Goal: Navigation & Orientation: Find specific page/section

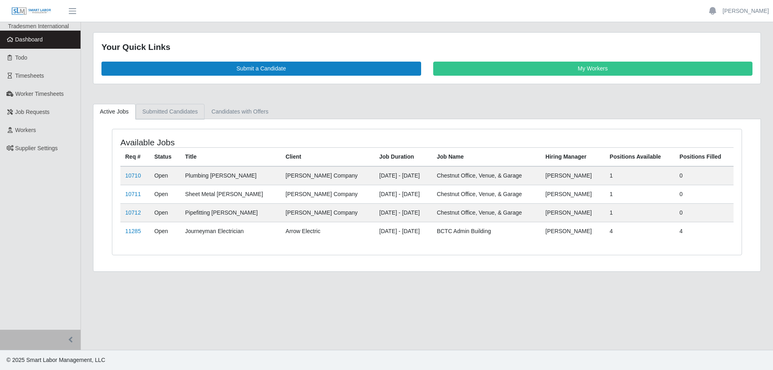
click at [175, 114] on link "Submitted Candidates" at bounding box center [170, 112] width 69 height 16
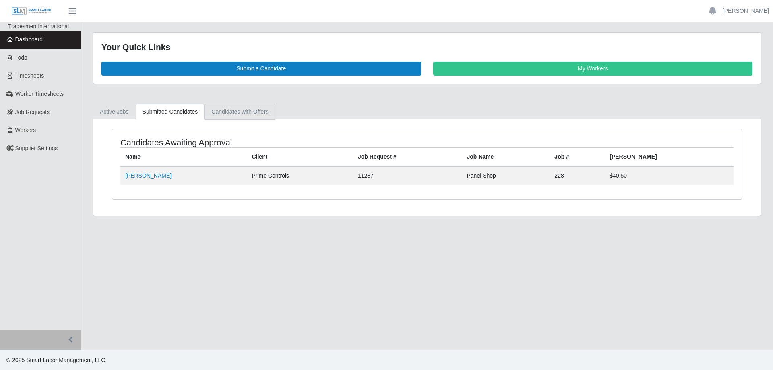
click at [235, 112] on link "Candidates with Offers" at bounding box center [239, 112] width 70 height 16
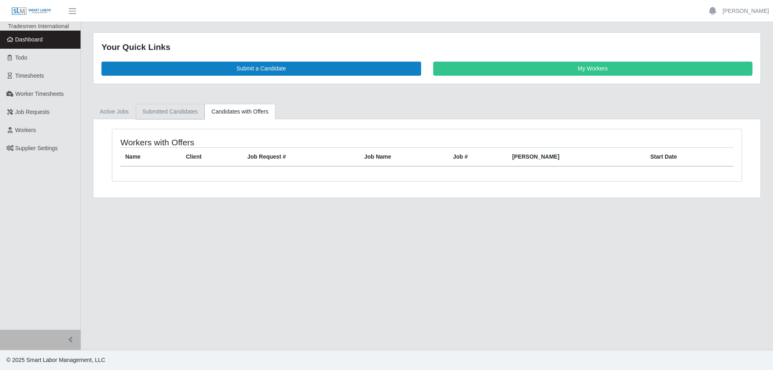
click at [165, 114] on link "Submitted Candidates" at bounding box center [170, 112] width 69 height 16
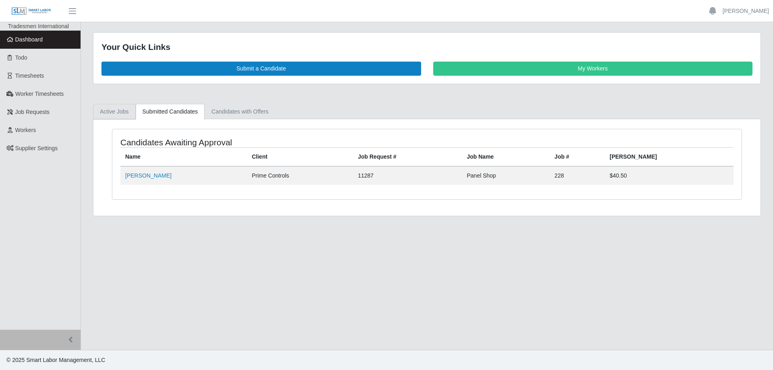
click at [108, 113] on link "Active Jobs" at bounding box center [114, 112] width 43 height 16
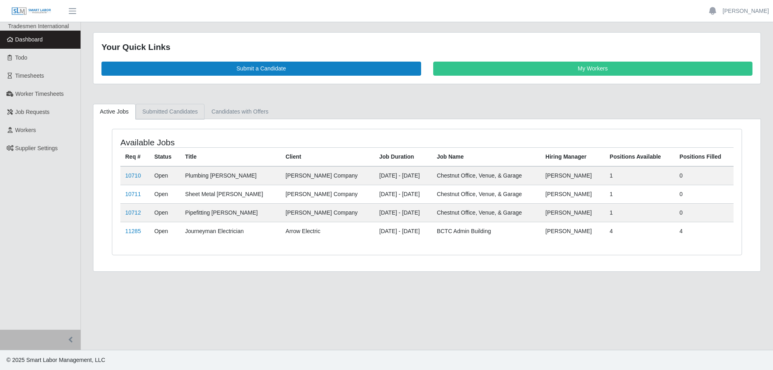
click at [161, 111] on link "Submitted Candidates" at bounding box center [170, 112] width 69 height 16
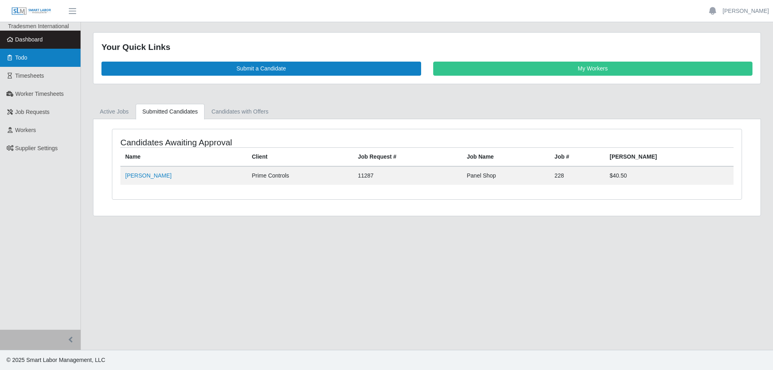
click at [39, 61] on link "Todo" at bounding box center [40, 58] width 80 height 18
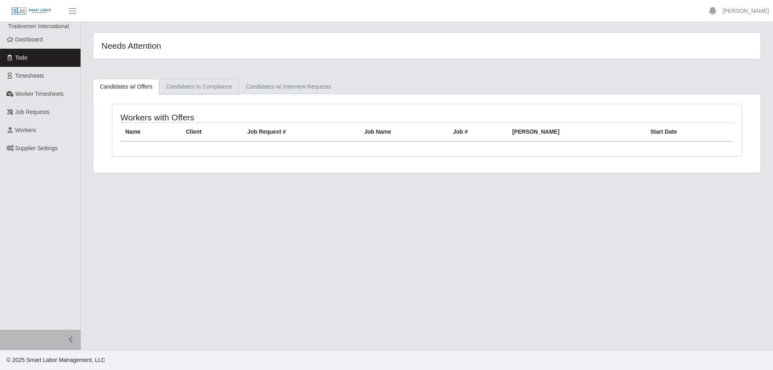
click at [187, 83] on link "Candidates In Compliance" at bounding box center [199, 87] width 80 height 16
click at [265, 83] on link "Candidates w/ Interview Requests" at bounding box center [288, 87] width 99 height 16
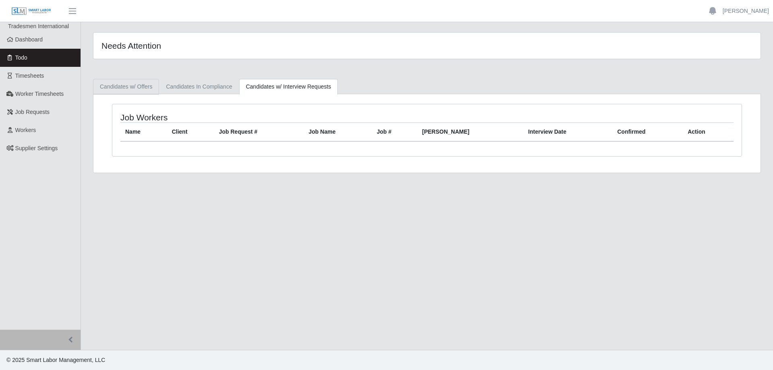
click at [111, 86] on link "Candidates w/ Offers" at bounding box center [126, 87] width 66 height 16
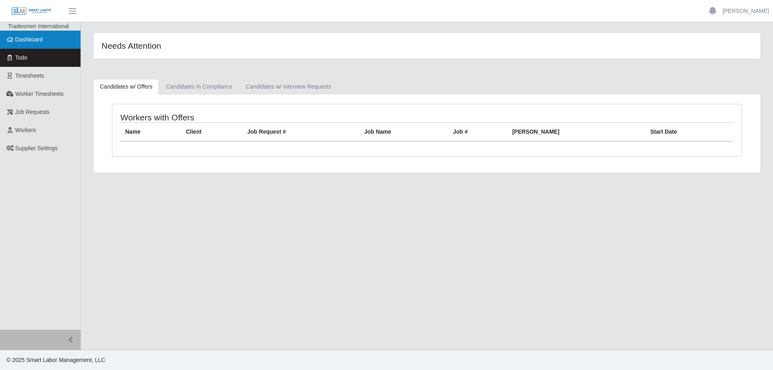
click at [32, 38] on span "Dashboard" at bounding box center [29, 39] width 28 height 6
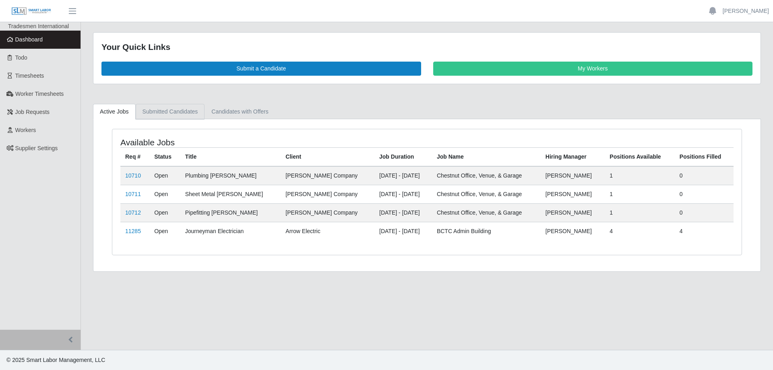
click at [162, 110] on link "Submitted Candidates" at bounding box center [170, 112] width 69 height 16
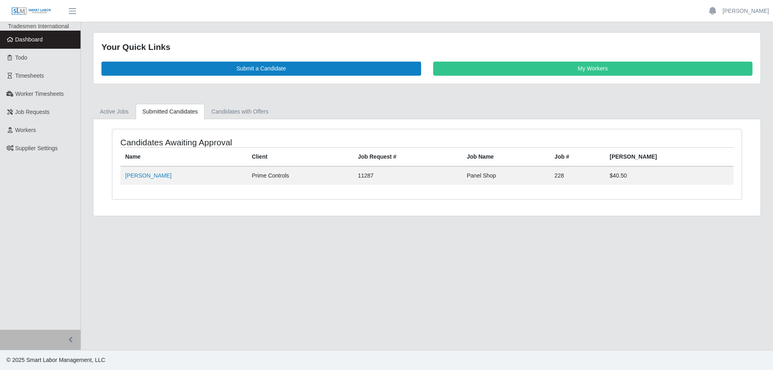
click at [178, 187] on div "Candidates Awaiting Approval Name Client Job Request # Job Name Job # [PERSON_N…" at bounding box center [426, 164] width 629 height 70
click at [122, 113] on link "Active Jobs" at bounding box center [114, 112] width 43 height 16
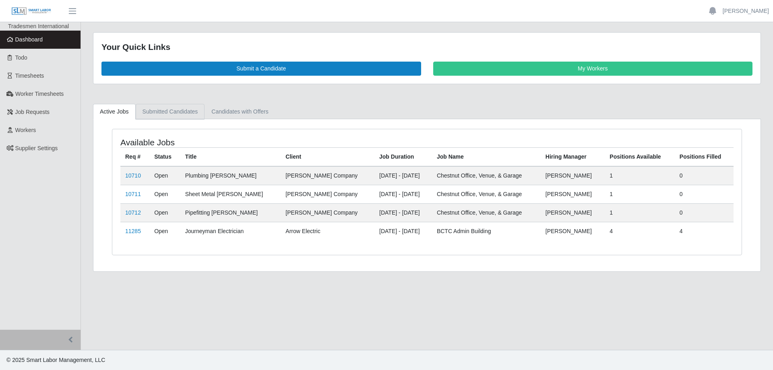
click at [157, 114] on link "Submitted Candidates" at bounding box center [170, 112] width 69 height 16
